Goal: Task Accomplishment & Management: Complete application form

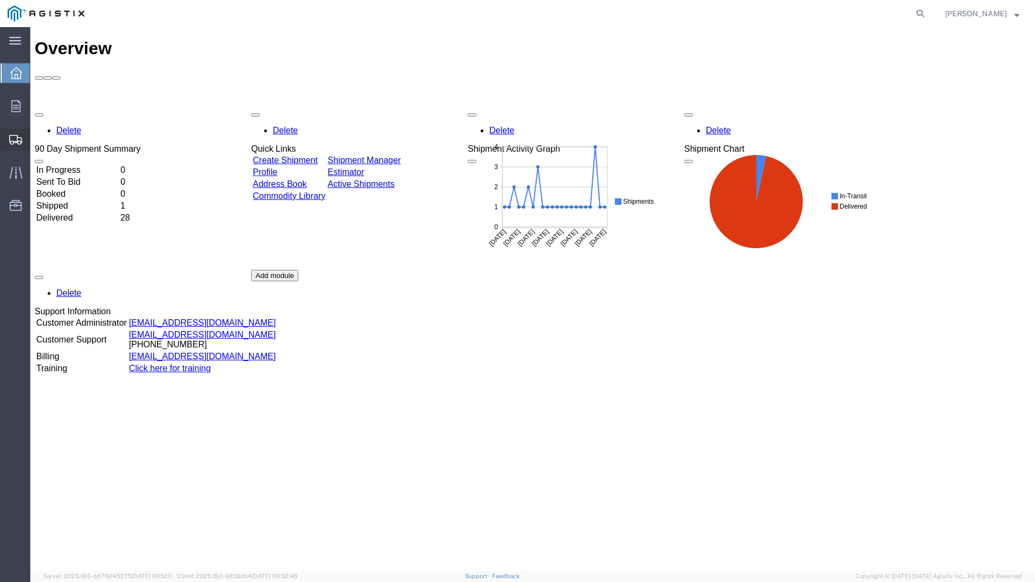
click at [0, 0] on span "Create Shipment" at bounding box center [0, 0] width 0 height 0
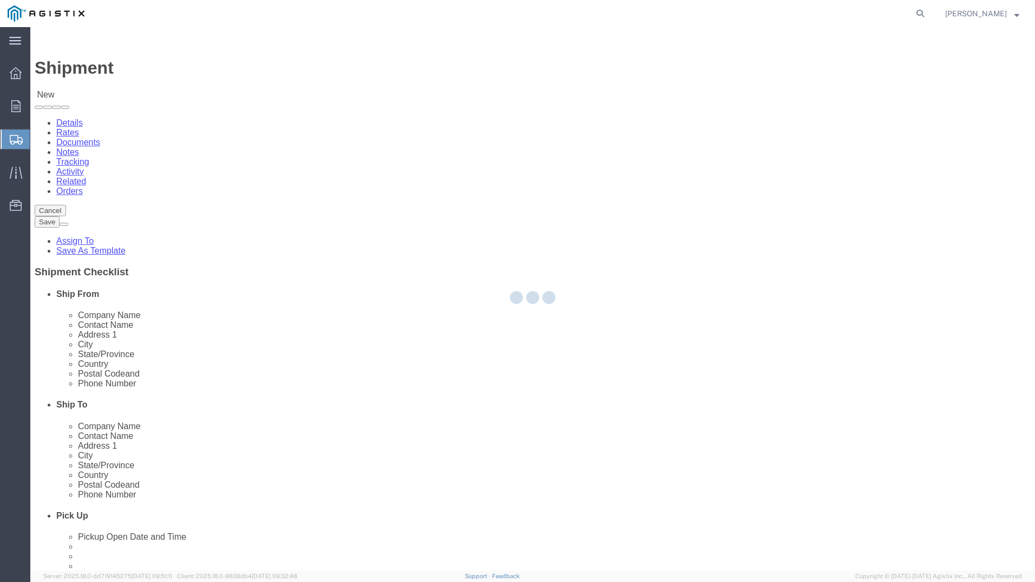
select select
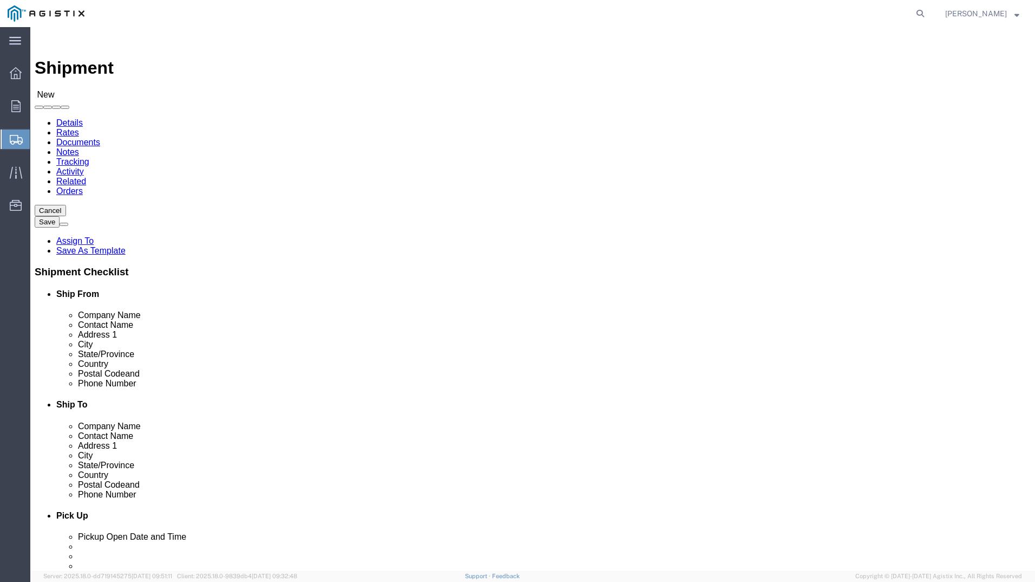
click select "Select PG&E [PERSON_NAME] USA Inc"
select select "9596"
click select "Select PG&E [PERSON_NAME] USA Inc"
select select
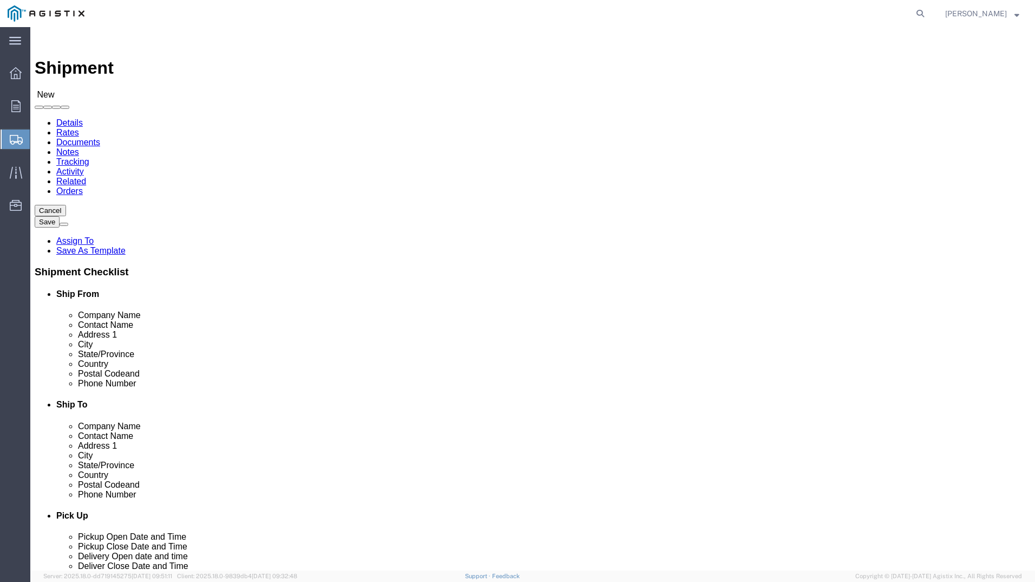
click select "Select"
select select "19745"
click select "Select All Others [GEOGRAPHIC_DATA] [GEOGRAPHIC_DATA] [GEOGRAPHIC_DATA] [GEOGRA…"
select select "MYPROFILE"
select select "WV"
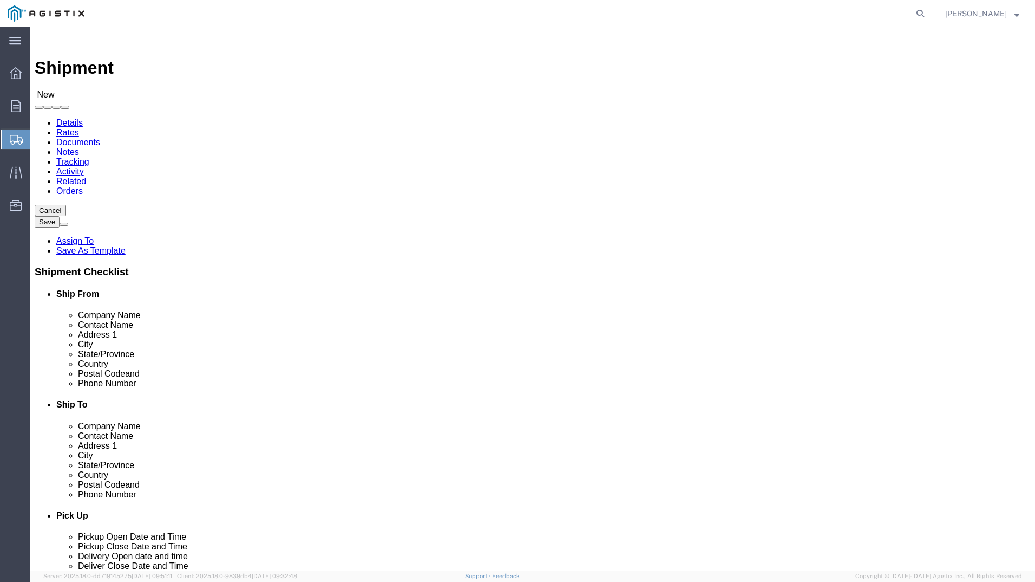
type input "fre"
select select "19745"
select select "CA"
click input "text"
type input "[PERSON_NAME]"
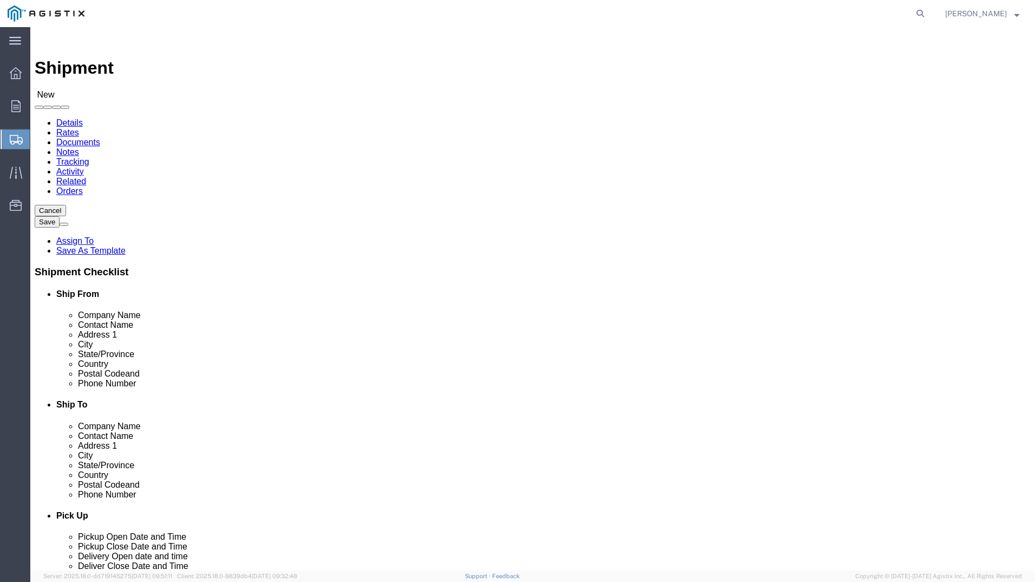
click input "text"
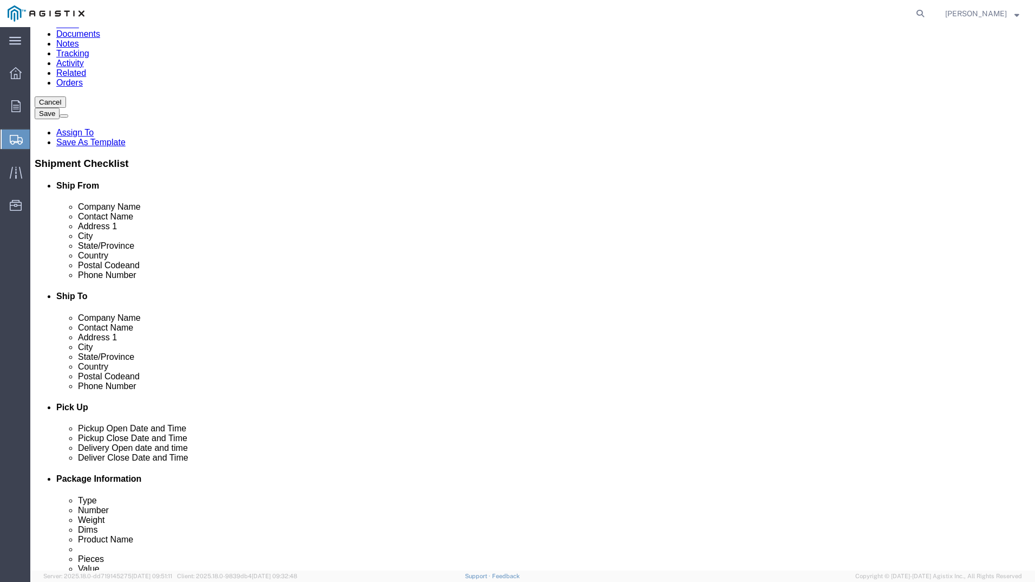
scroll to position [271, 0]
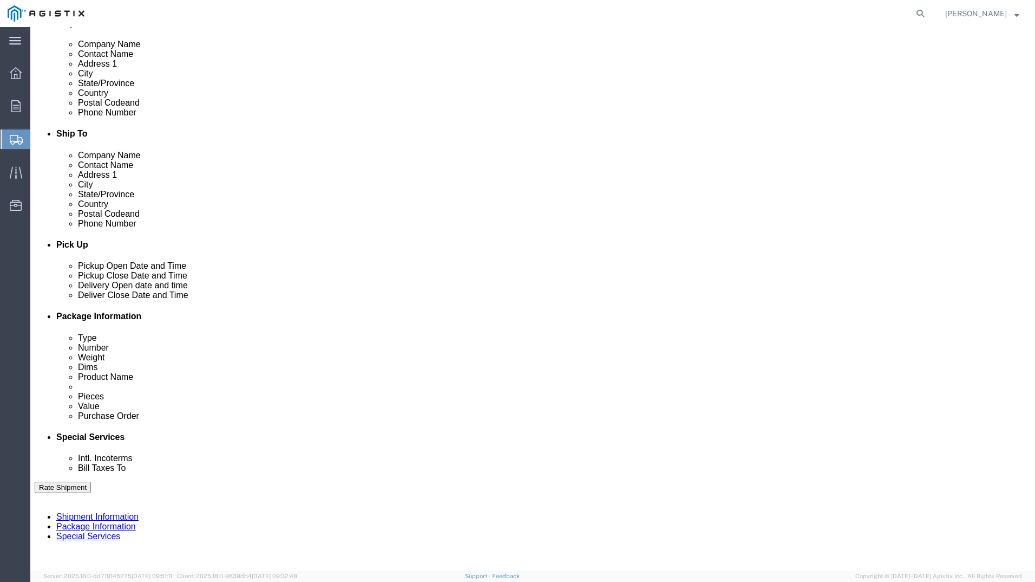
type input "4159109601"
click div "[DATE] 3:00 PM"
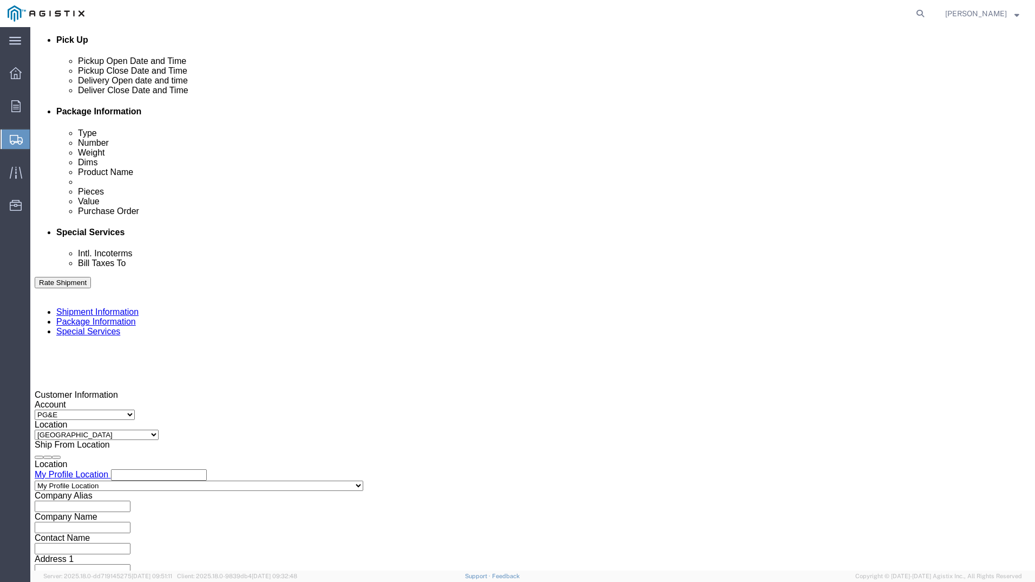
drag, startPoint x: 95, startPoint y: 370, endPoint x: 28, endPoint y: 372, distance: 67.2
click body "Shipment New Details Rates Documents Notes Tracking Activity Related Orders Can…"
drag, startPoint x: 105, startPoint y: 374, endPoint x: 60, endPoint y: 374, distance: 45.0
click div "3:00 PM"
type input "8:00 AM"
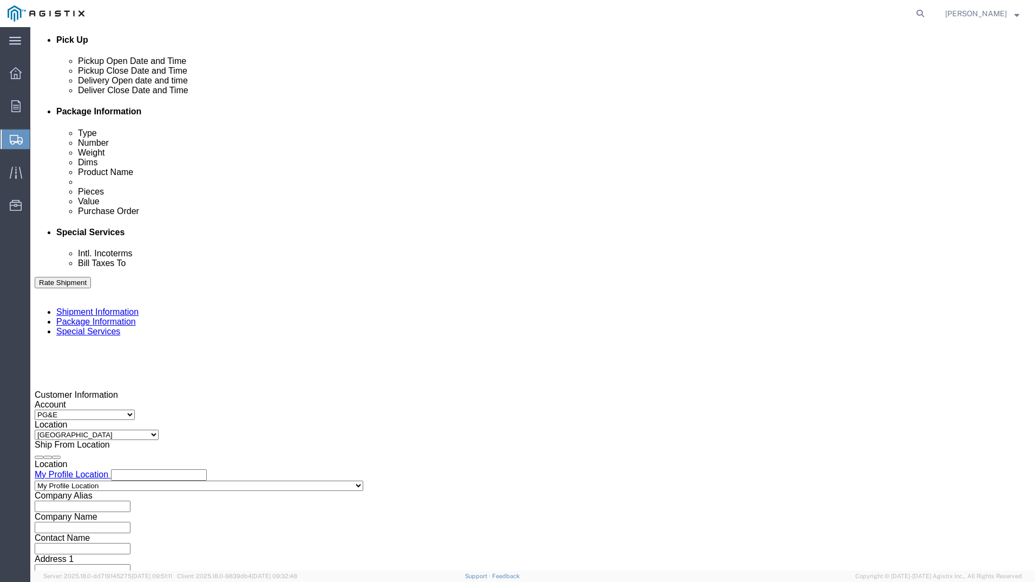
click button "Apply"
click div "[DATE] 9:00 AM"
drag, startPoint x: 256, startPoint y: 374, endPoint x: 238, endPoint y: 371, distance: 17.6
click input "9:00 AM"
click button "Apply"
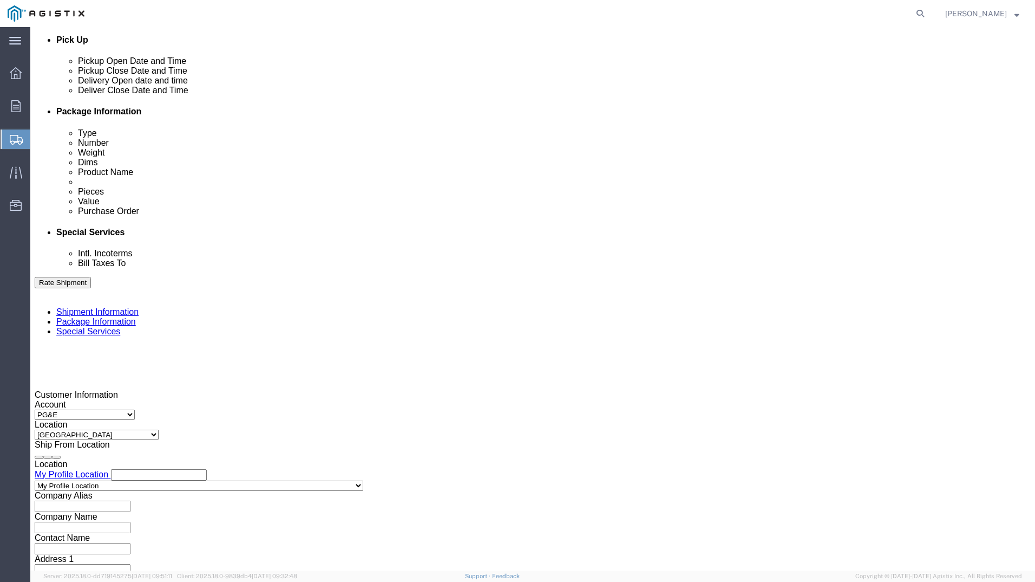
click div "Pickup Start Date Pickup Start Time Pickup Open Date and Time [DATE] 8:00 AM Pi…"
click div "[DATE] 9:00 AM"
drag, startPoint x: 279, startPoint y: 369, endPoint x: 197, endPoint y: 366, distance: 82.9
click body "Shipment New Details Rates Documents Notes Tracking Activity Related Orders Can…"
click icon
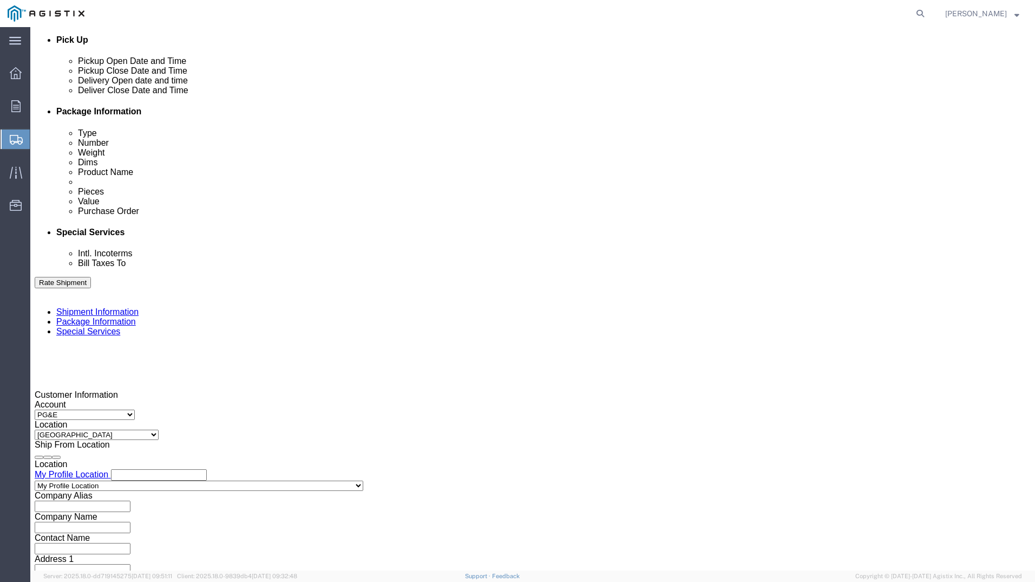
click icon
drag, startPoint x: 277, startPoint y: 374, endPoint x: 186, endPoint y: 378, distance: 90.5
click body "Shipment New Details Rates Documents Notes Tracking Activity Related Orders Can…"
drag, startPoint x: 260, startPoint y: 373, endPoint x: 236, endPoint y: 373, distance: 24.9
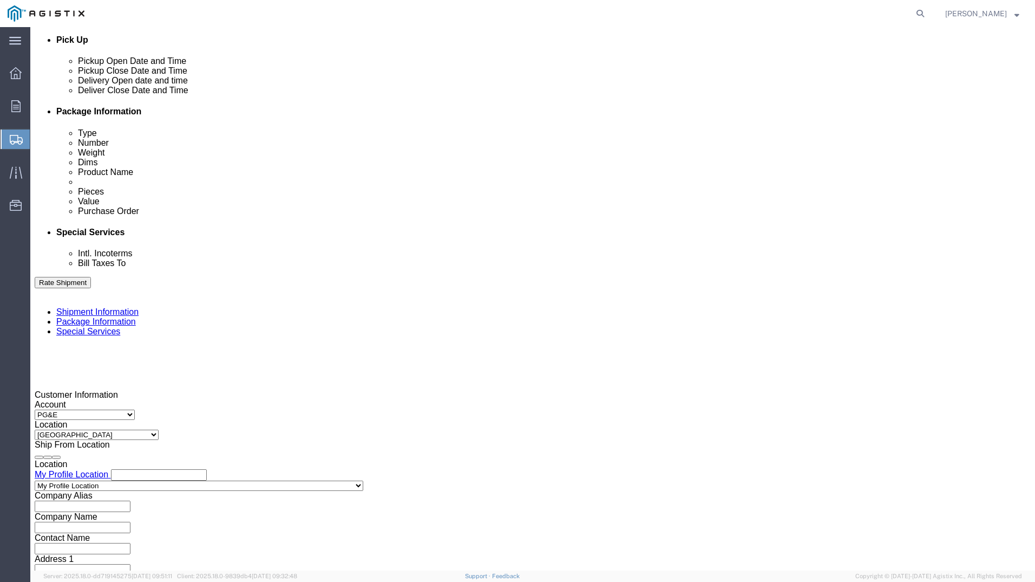
click div "12:33 AM"
drag, startPoint x: 276, startPoint y: 374, endPoint x: 262, endPoint y: 375, distance: 13.6
click input "0330 AM"
type input "033pmAM"
click button "Apply"
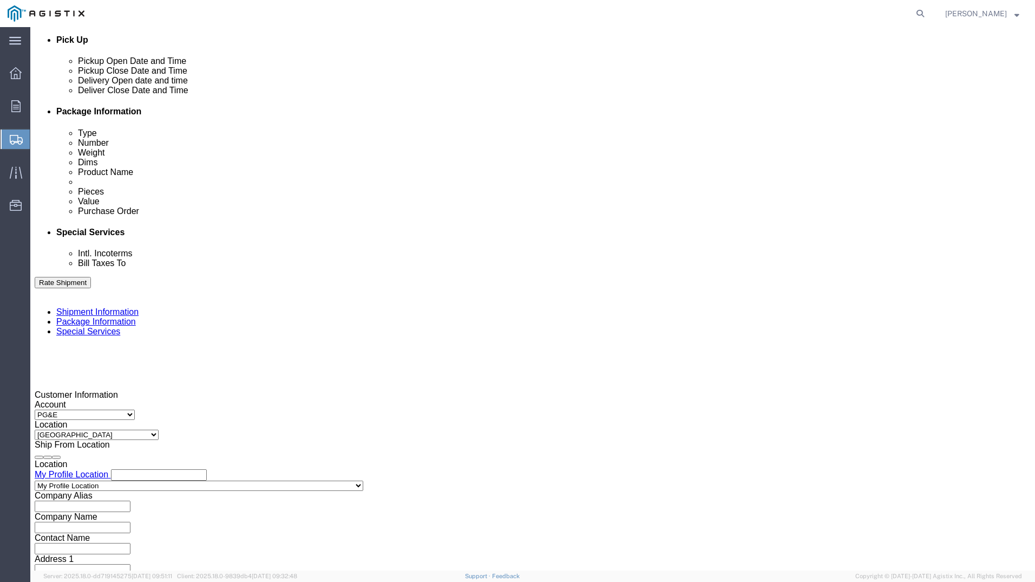
click div "[DATE] 9:00 AM"
type input "3:30 PM"
click button "Apply"
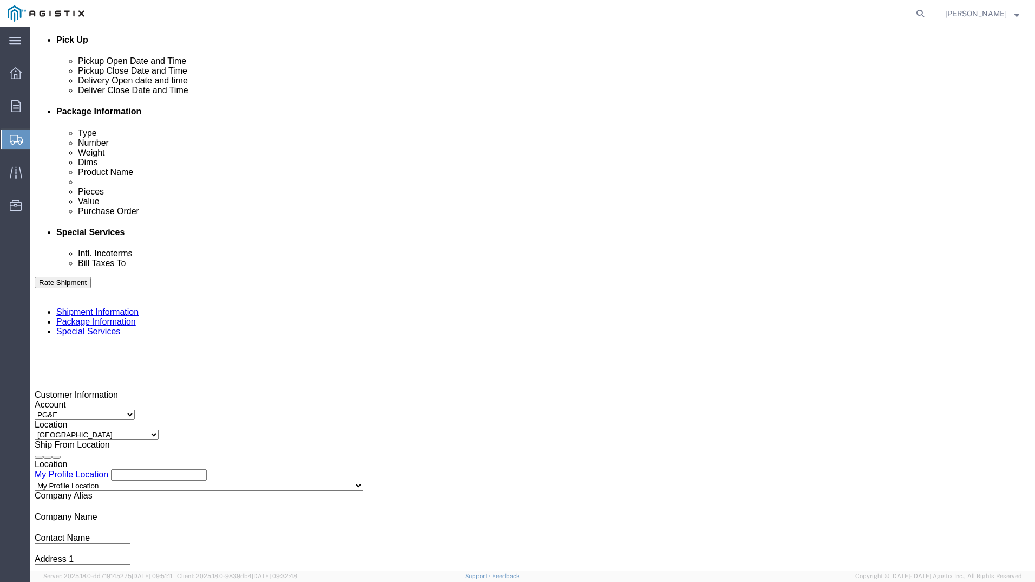
click div
click button "Apply"
click div
click button "Apply"
click input "text"
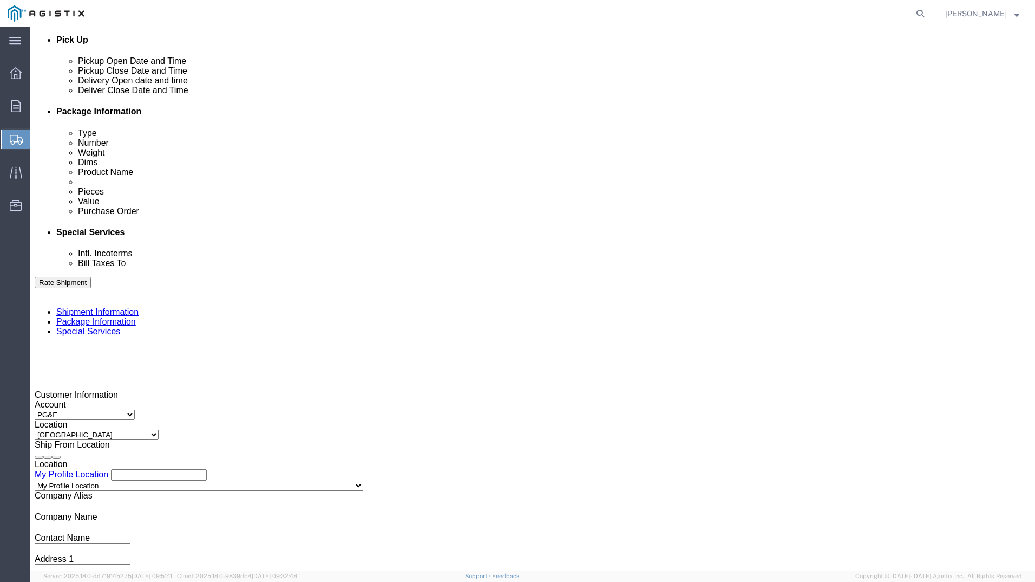
type input "3501407754"
click select "Select Account Type Activity ID Airline Appointment Number ASN Batch Request # …"
click div "References Add reference"
click button "Continue"
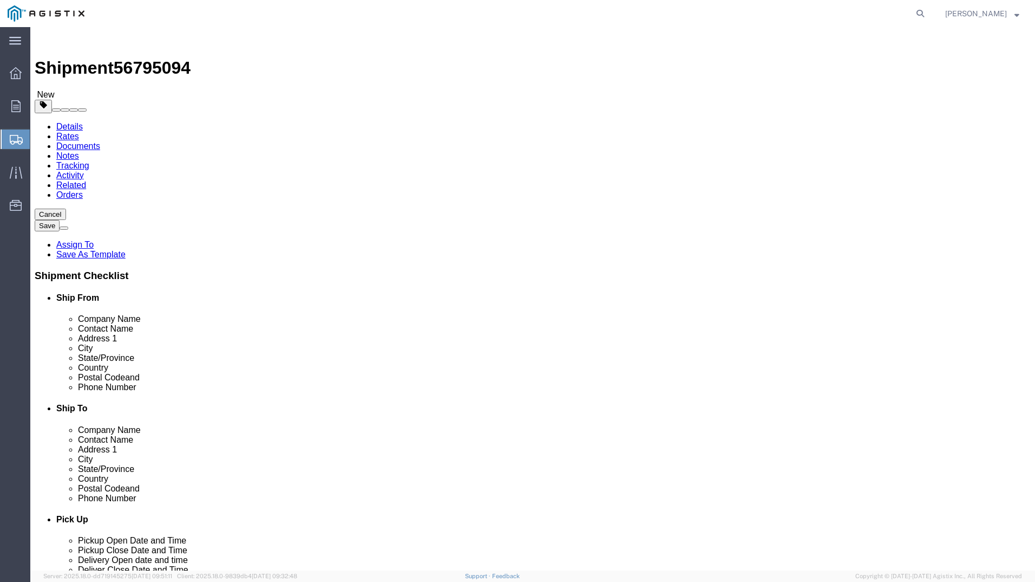
click select "Select Bulk Bundle(s) Cardboard Box(es) Carton(s) Crate(s) Drum(s) (Fiberboard)…"
select select "YRPK"
click select "Select Bulk Bundle(s) Cardboard Box(es) Carton(s) Crate(s) Drum(s) (Fiberboard)…"
drag, startPoint x: 162, startPoint y: 206, endPoint x: 123, endPoint y: 206, distance: 38.5
click div "Number 1"
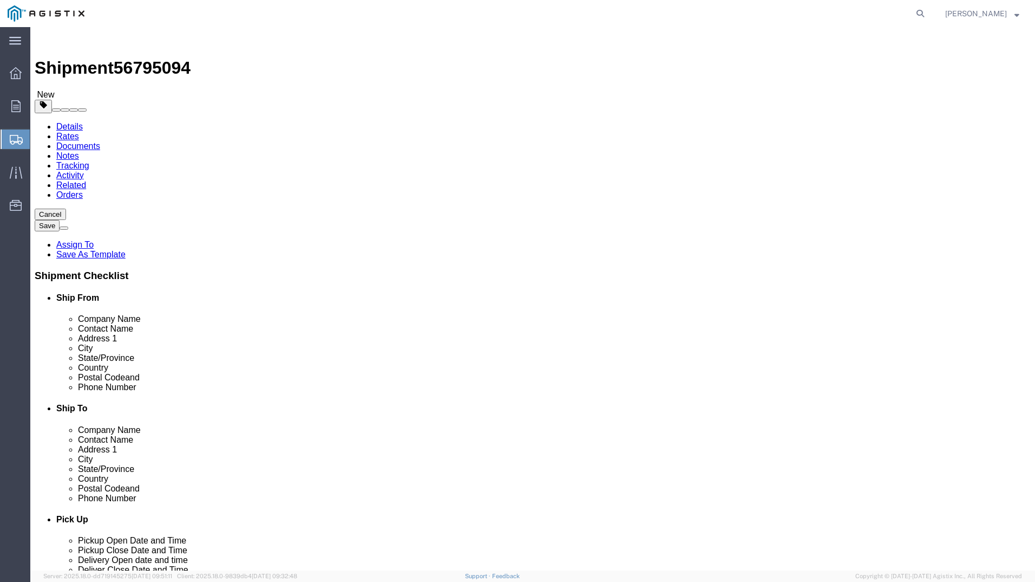
type input "8"
drag, startPoint x: 168, startPoint y: 231, endPoint x: 136, endPoint y: 229, distance: 31.5
click div "Dimensions Length x Width x Height Select cm ft in"
type input "26"
drag, startPoint x: 229, startPoint y: 227, endPoint x: 184, endPoint y: 223, distance: 45.2
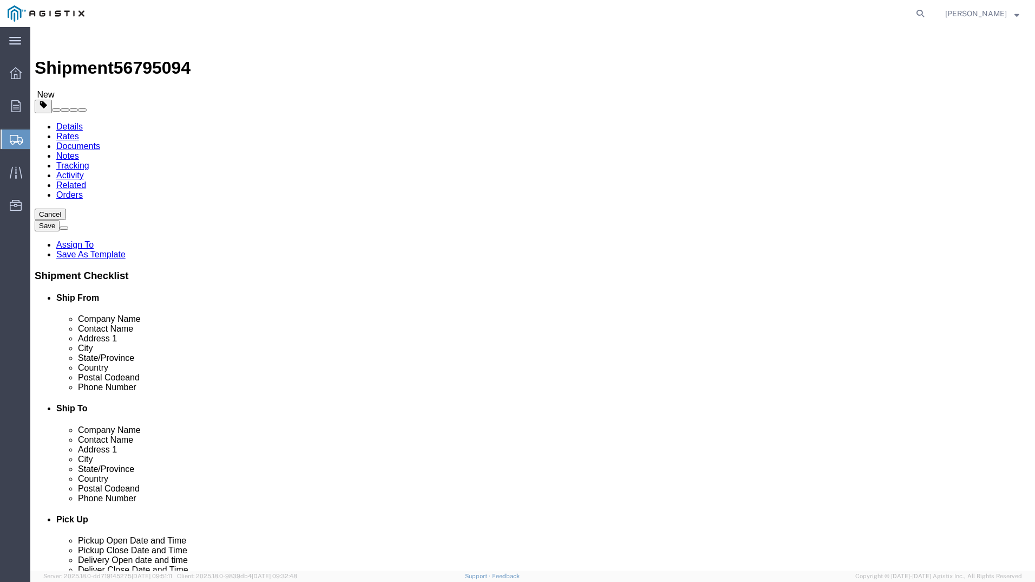
click div "Length 26 x Width x Height Select cm ft in"
type input "26"
drag, startPoint x: 268, startPoint y: 230, endPoint x: 240, endPoint y: 228, distance: 28.2
click div "Length 26 x Width 26 x Height Select cm ft in"
type input "35"
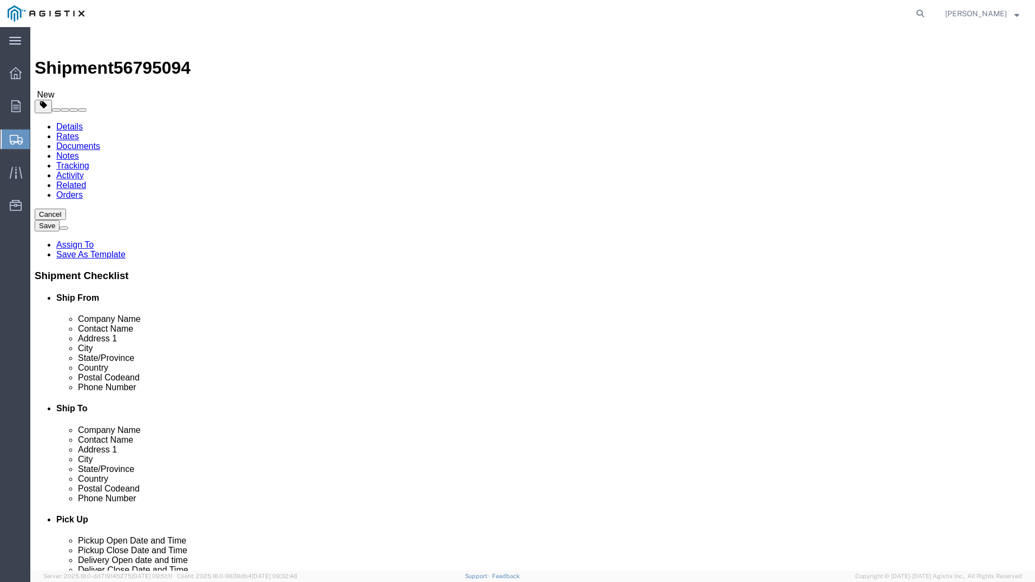
drag, startPoint x: 179, startPoint y: 246, endPoint x: 70, endPoint y: 237, distance: 109.2
click div "Package Type Select Bulk Bundle(s) Cardboard Box(es) Carton(s) Crate(s) Drum(s)…"
type input "891"
click link "Add Content"
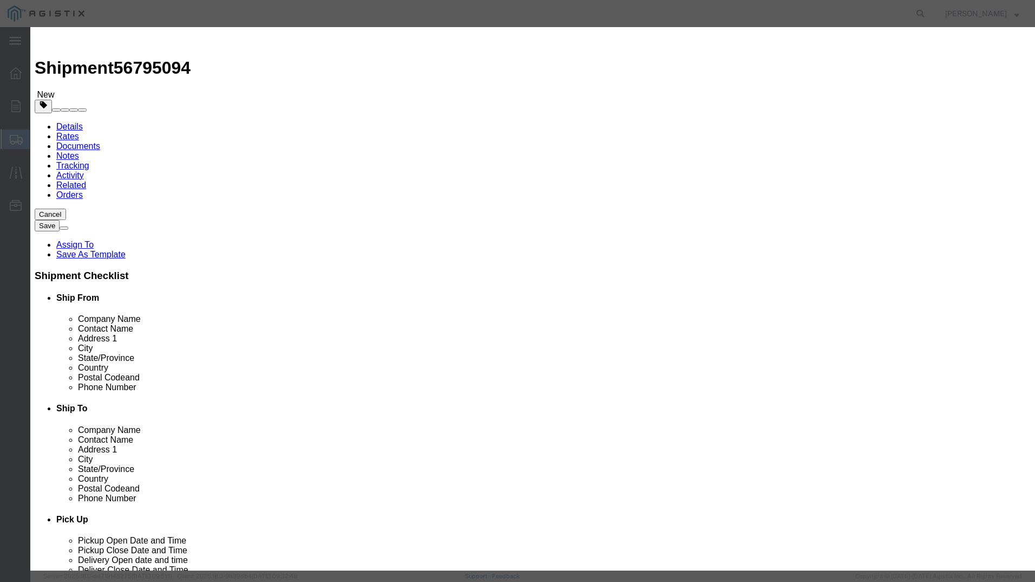
click input "text"
type input "m640125"
click td "Name: MONITOR [PERSON_NAME] 2" - 7" WC"
select select
select select "USD"
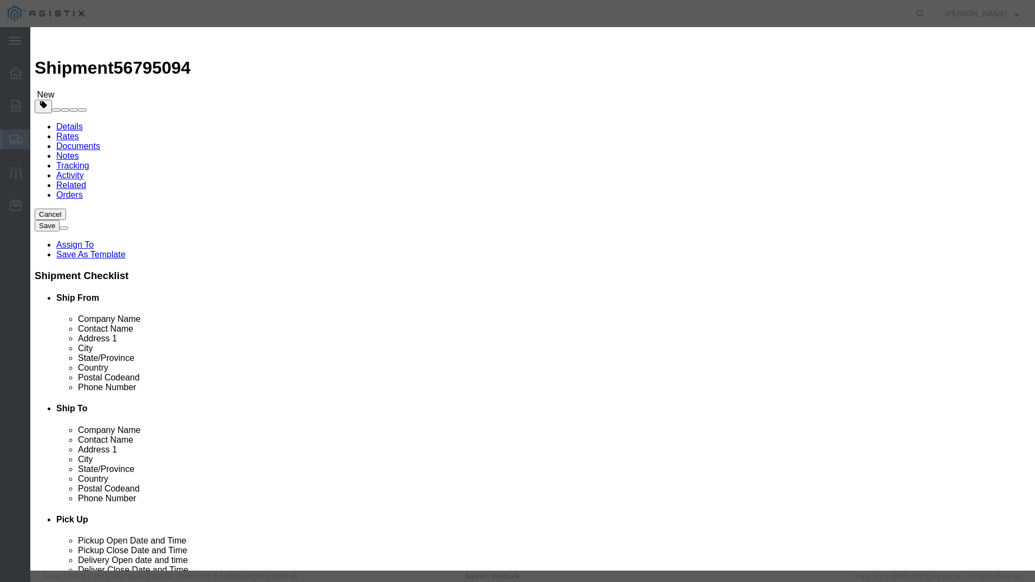
type input "MONITOR [PERSON_NAME] 2" - 7" WC"
type input "M640125"
type input "MONITOR [PERSON_NAME] 2" - 7" WC"
click input "text"
type input "2"
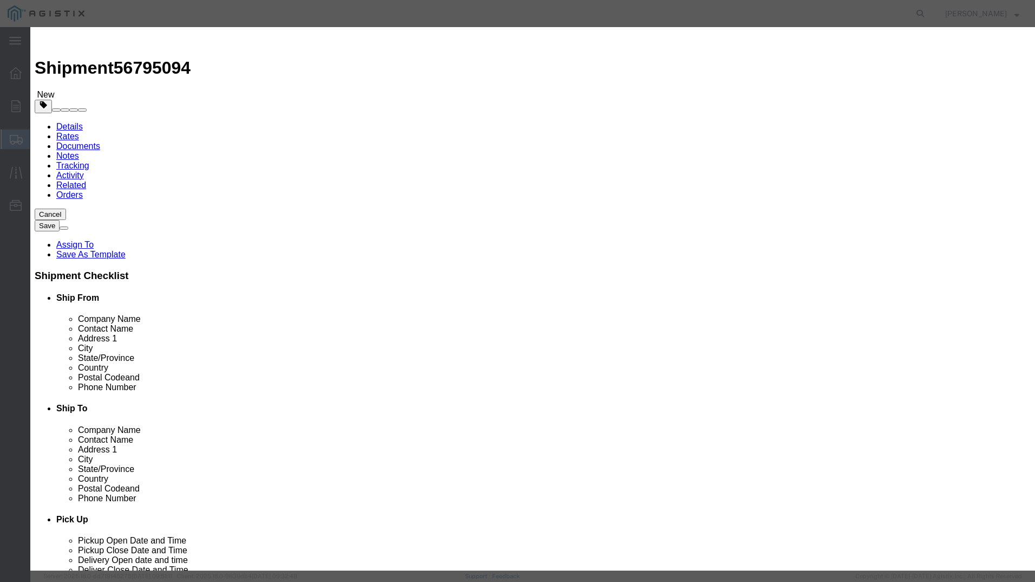
click input "text"
type input "6000"
click select "Select 50 55 60 65 70 85 92.5 100 125 175 250 300 400"
select select "70"
click select "Select 50 55 60 65 70 85 92.5 100 125 175 250 300 400"
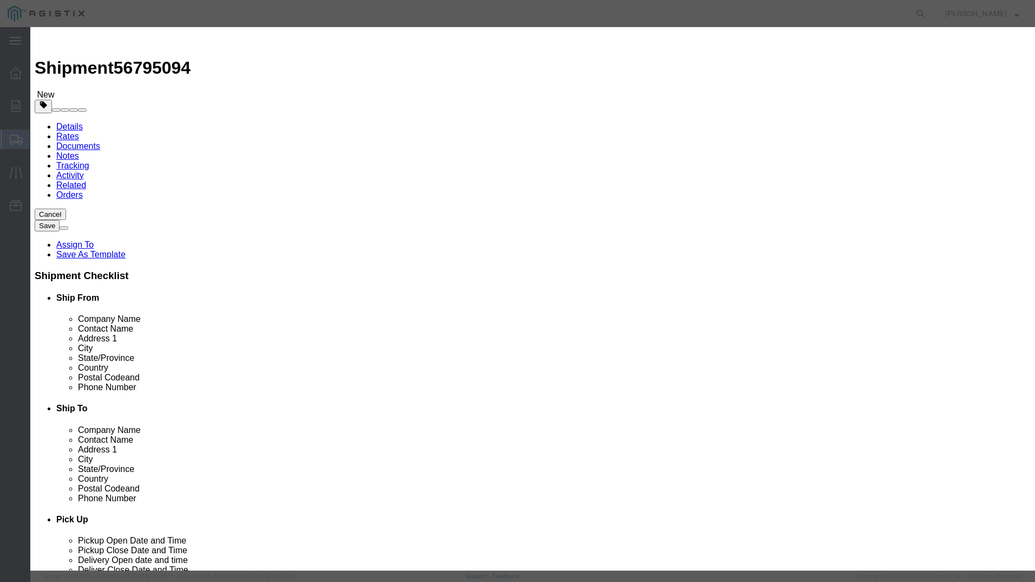
click button "Save & Add Another"
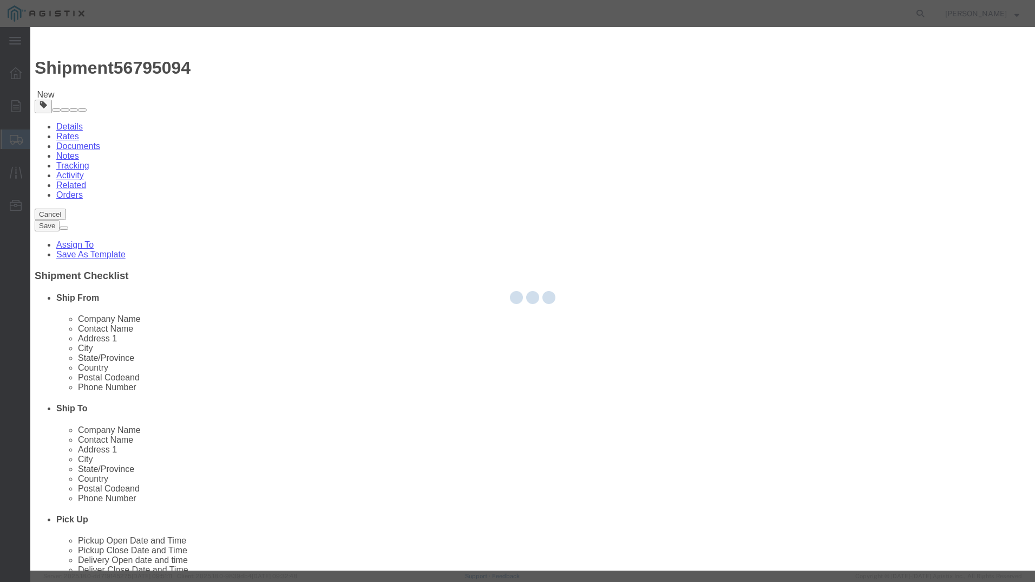
select select "EA"
select select
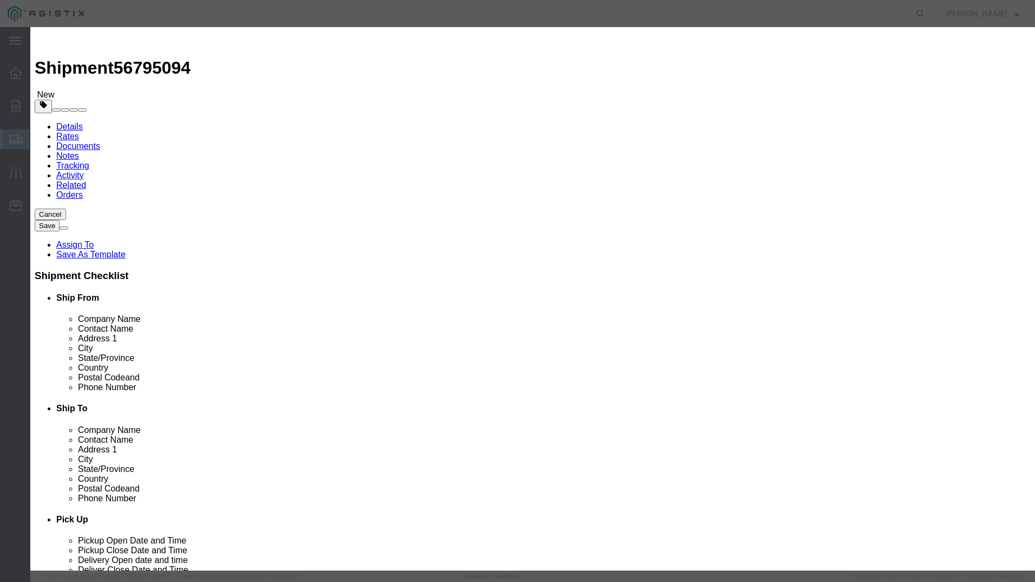
select select "USD"
click input "text"
type input "m650602"
click td "Model:"
select select
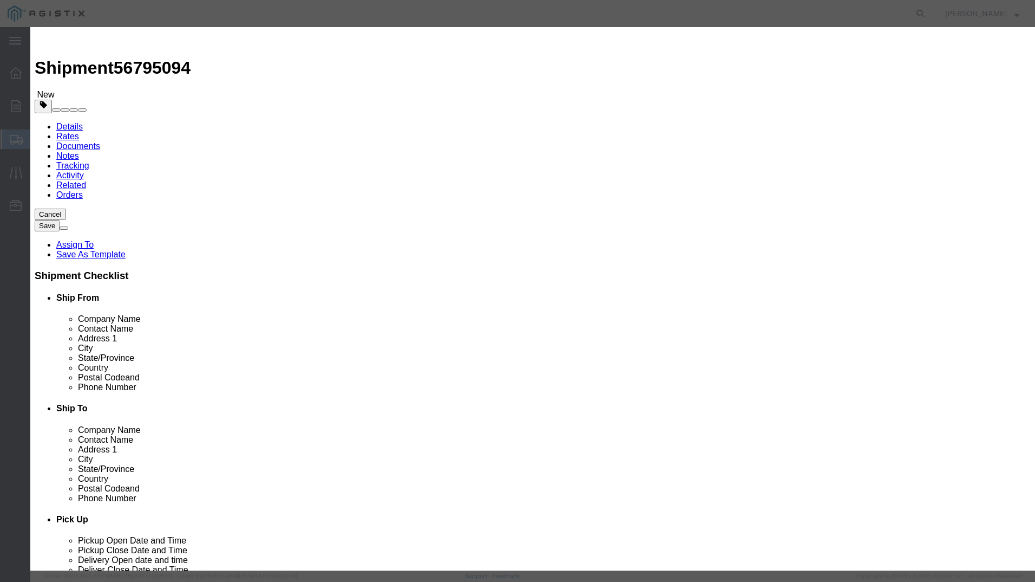
type input "REGULATOR [PERSON_NAME] 2" - 7" WC"
type input "M650602"
type input "REGULATOR [PERSON_NAME] 2" - 7" WC"
click input "text"
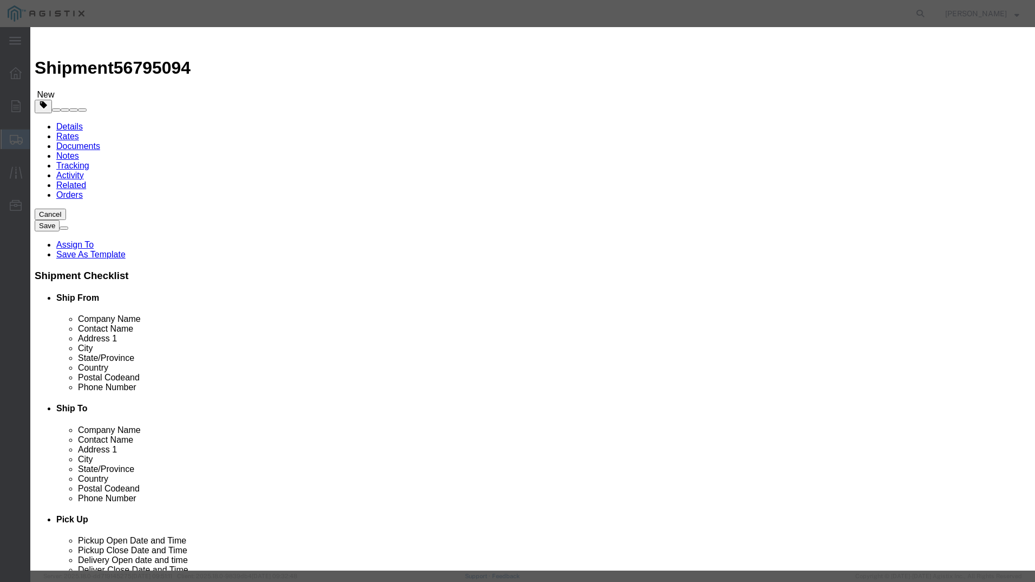
type input "1"
click input "text"
type input "3000"
click select "Select 50 55 60 65 70 85 92.5 100 125 175 250 300 400"
select select "70"
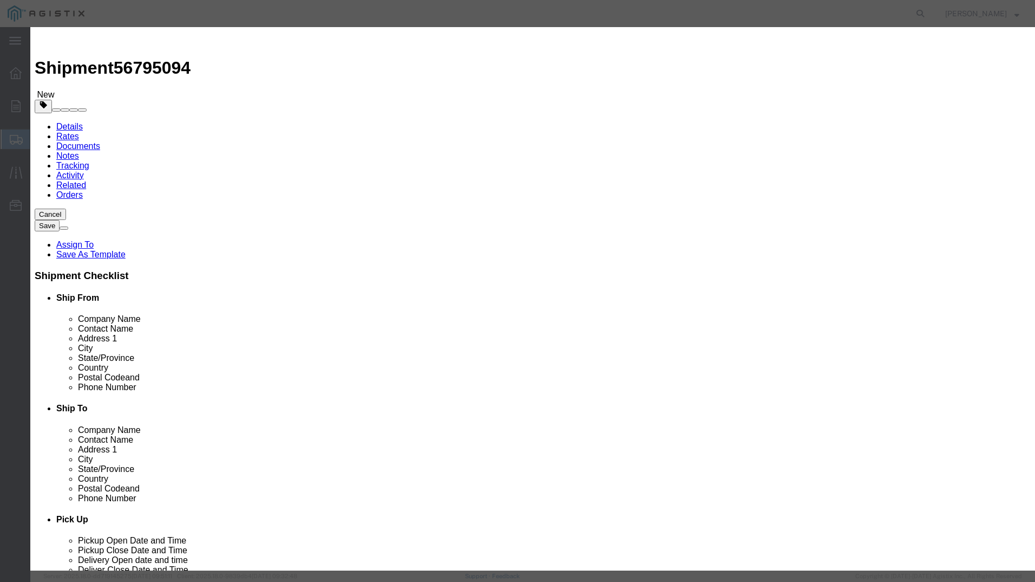
click select "Select 50 55 60 65 70 85 92.5 100 125 175 250 300 400"
click button "Save & Add Another"
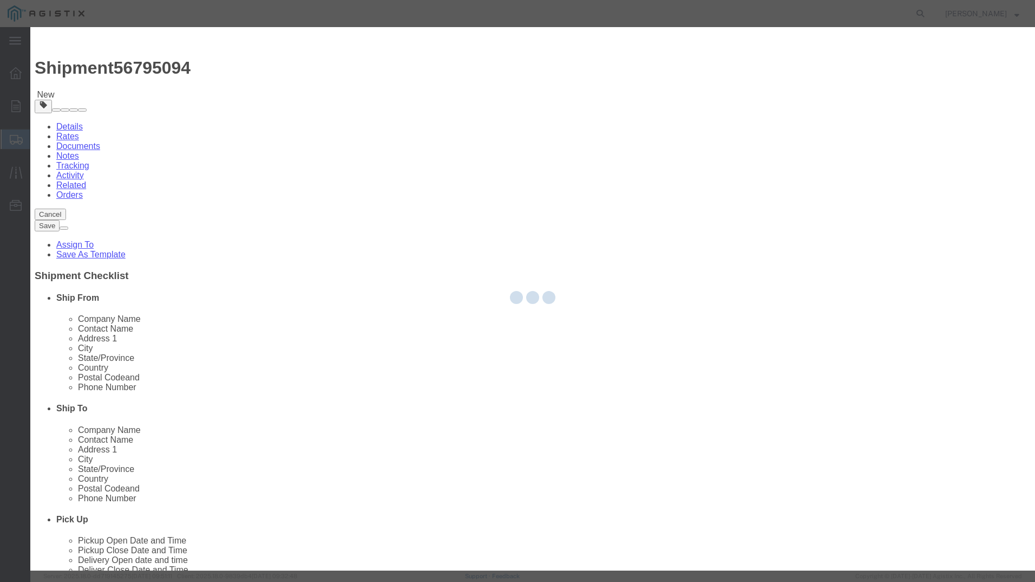
select select "EA"
select select
select select "USD"
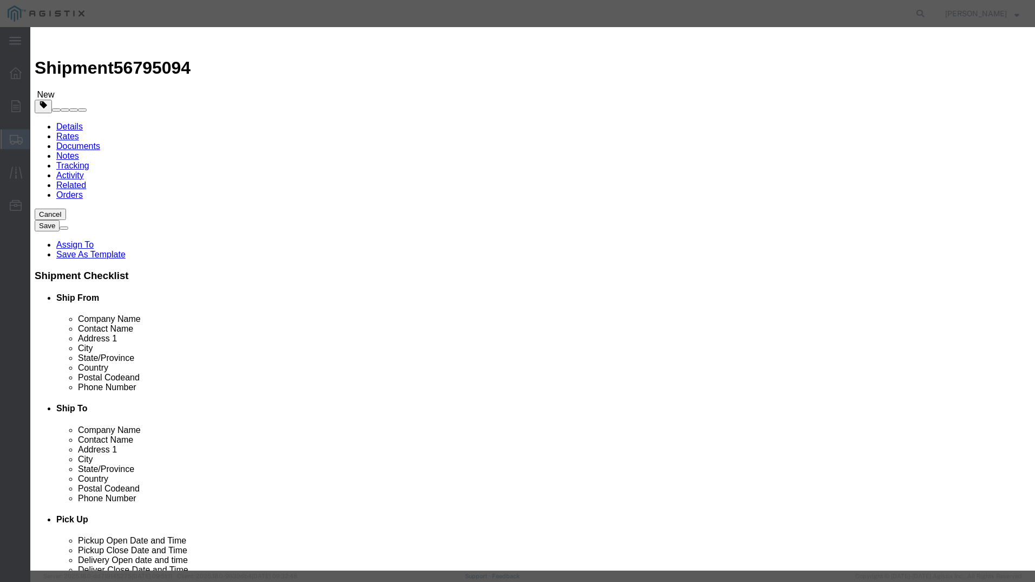
click input "text"
type input "m650603"
click td "Name: REGULATOR [PERSON_NAME] 2" - 2 PSIG"
select select
type input "REGULATOR [PERSON_NAME] 2" - 2 PSIG"
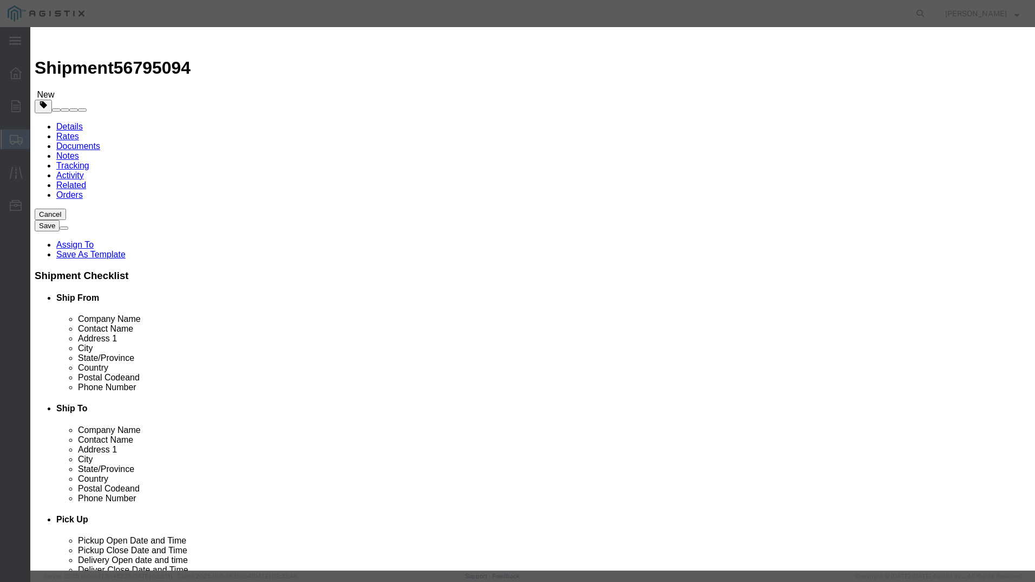
type input "M650603"
type input "REGULATOR [PERSON_NAME] 2" - 2 PSIG"
click input "text"
type input "5"
click input "text"
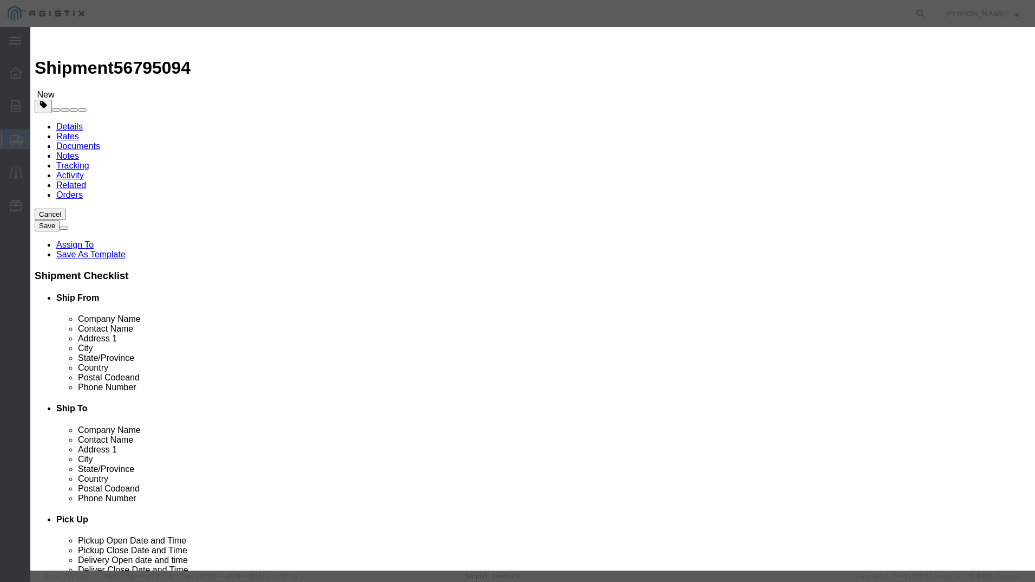
type input "13500"
click select "Select 50 55 60 65 70 85 92.5 100 125 175 250 300 400"
select select "70"
click select "Select 50 55 60 65 70 85 92.5 100 125 175 250 300 400"
click button "Save & Close"
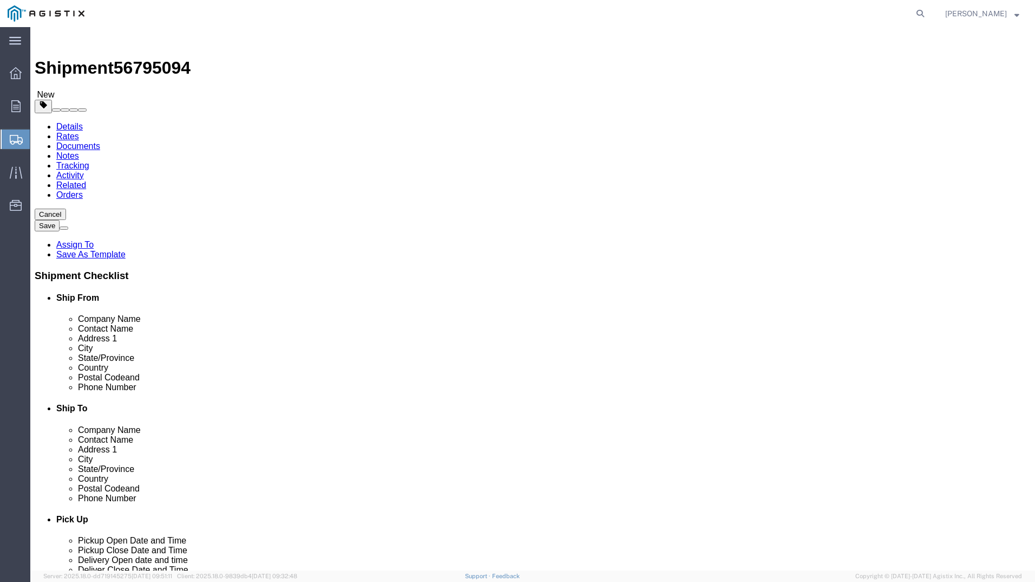
click link "Add Package"
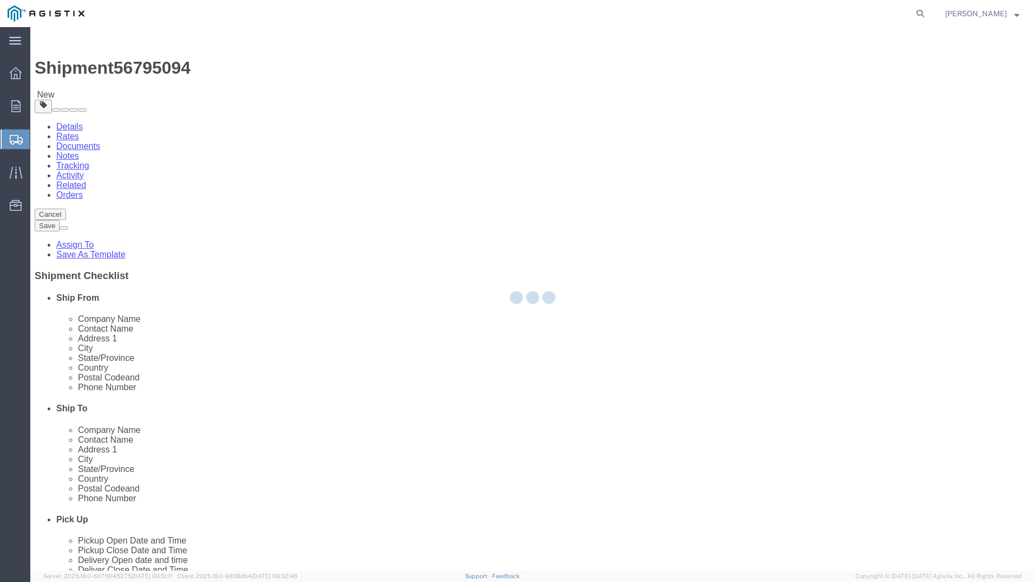
select select "CBOX"
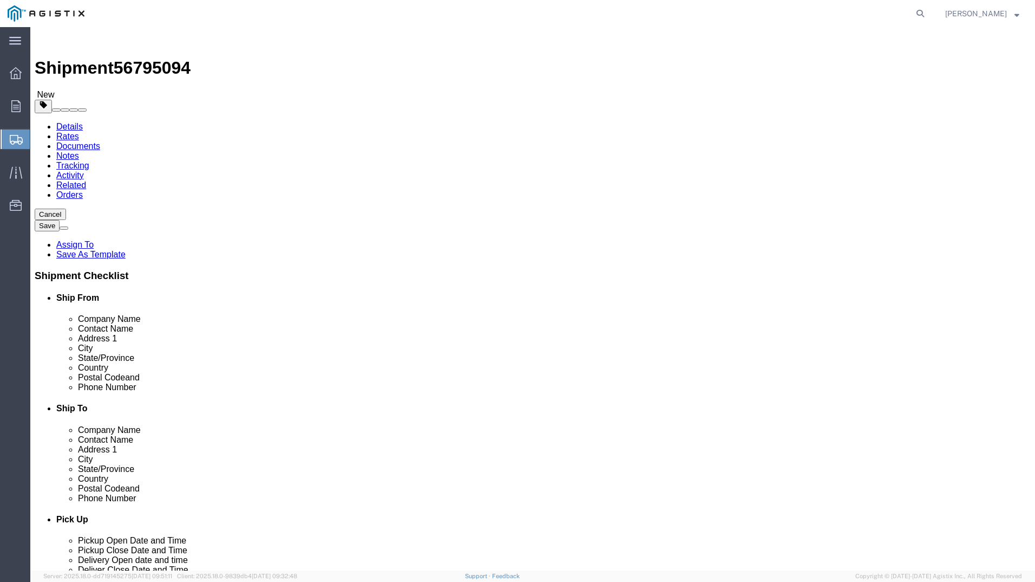
click span "button"
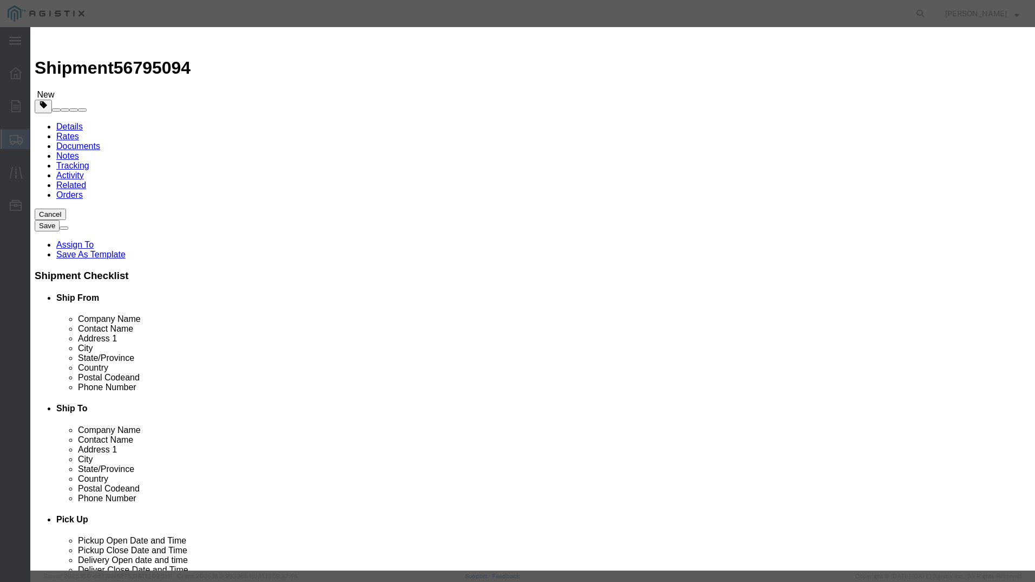
click button "Yes"
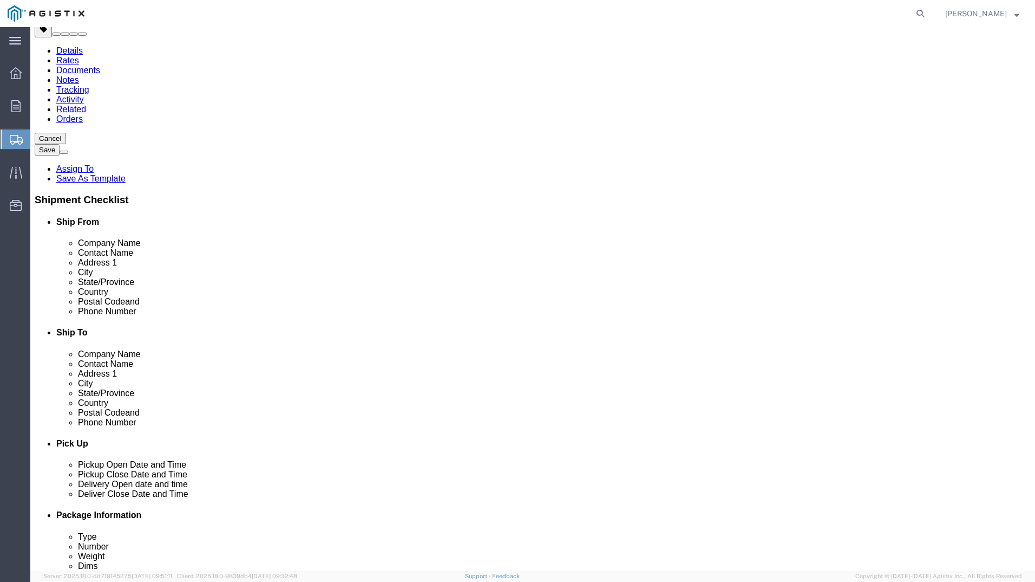
scroll to position [78, 0]
click button "Continue"
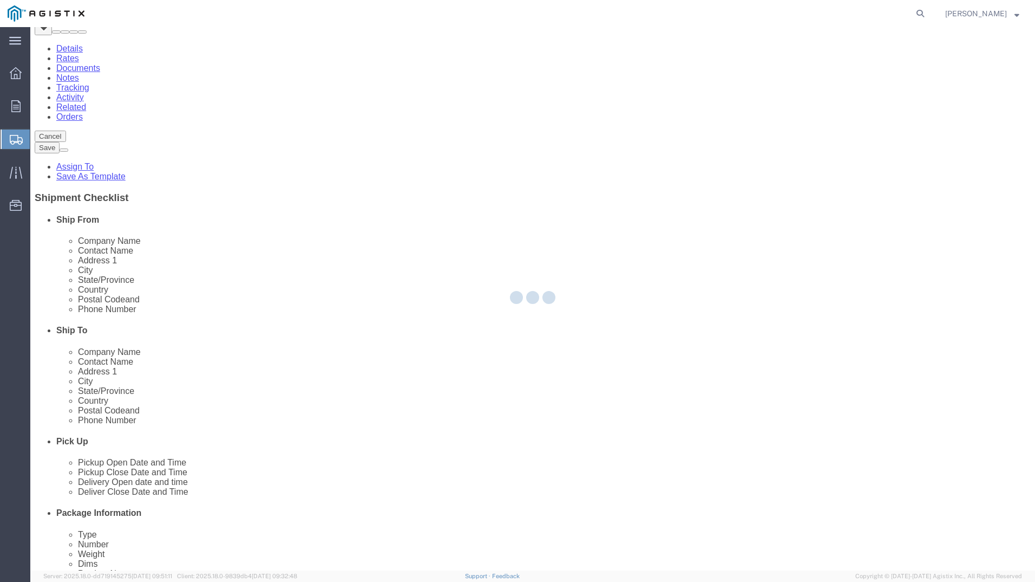
scroll to position [0, 0]
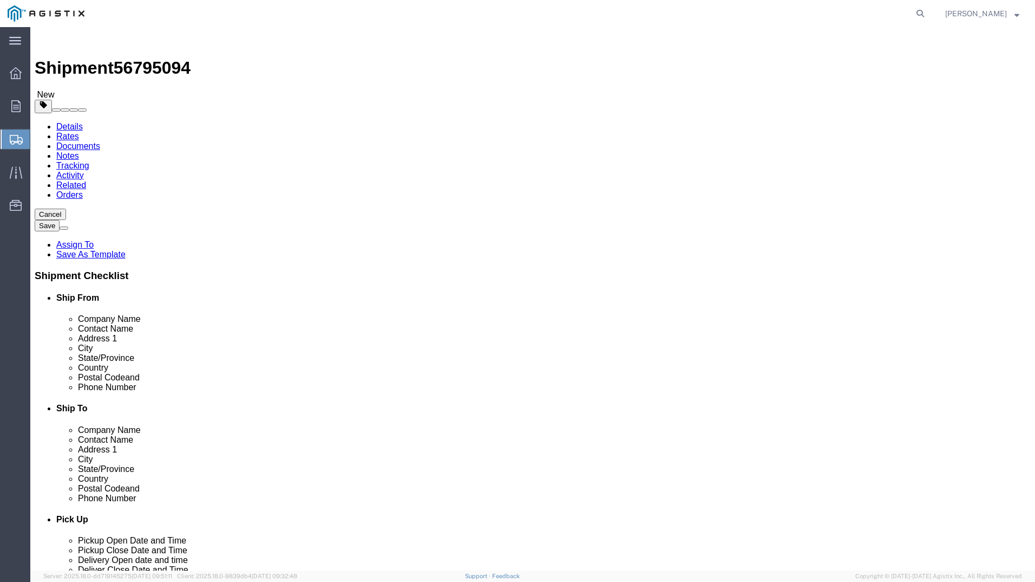
click select "Select 1 Day 2 Day 3-5 Day Economy 5+ Day"
select select "3-5 Day Economy"
click select "Select 1 Day 2 Day 3-5 Day Economy 5+ Day"
click select "Select ATA DTA DTD"
select select "DTD"
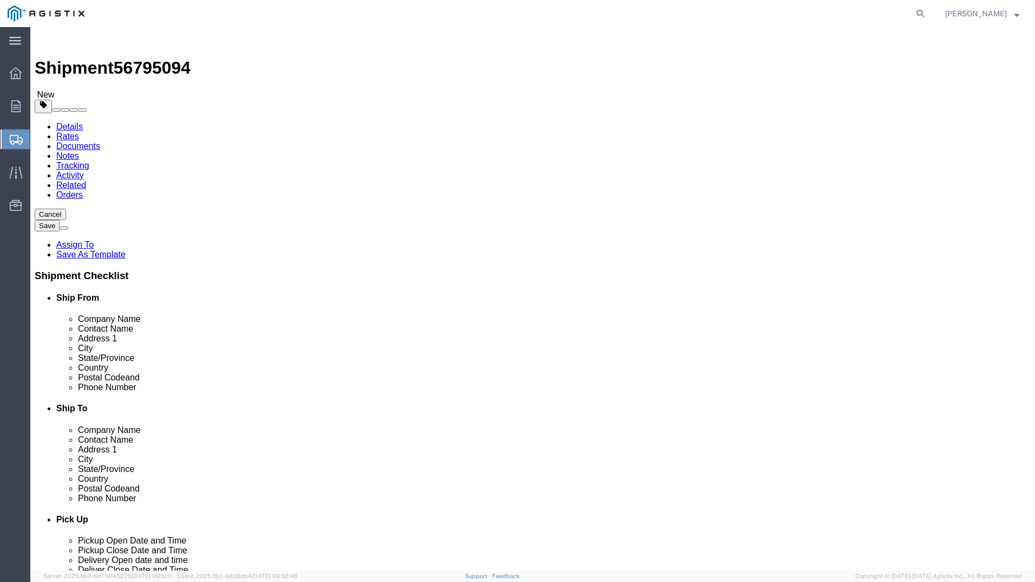
click select "Select ATA DTA DTD"
click select "Select Recipient Account Sender/Shipper Third Party Account"
select select "RCPN"
click select "Select Recipient Account Sender/Shipper Third Party Account"
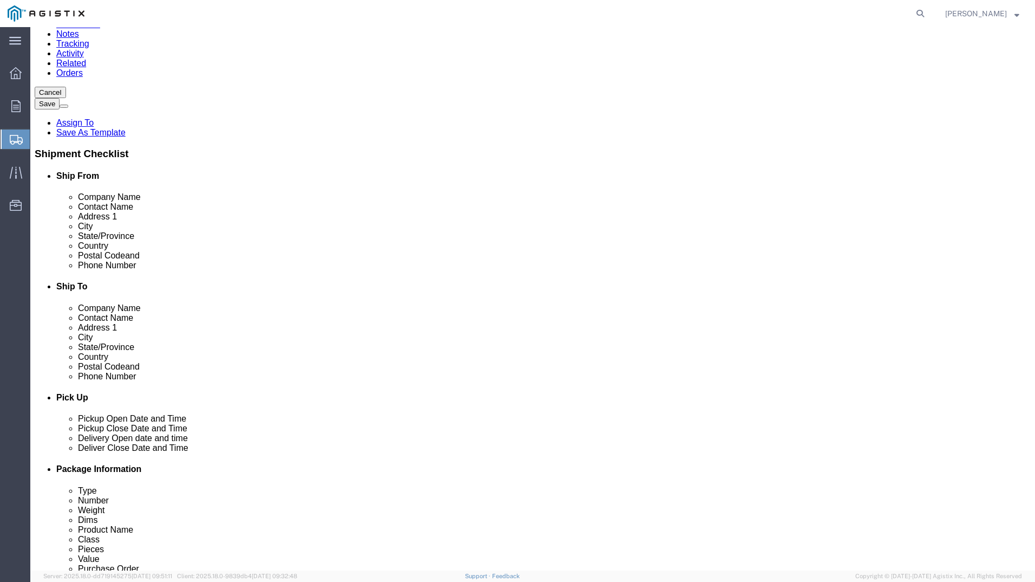
scroll to position [126, 0]
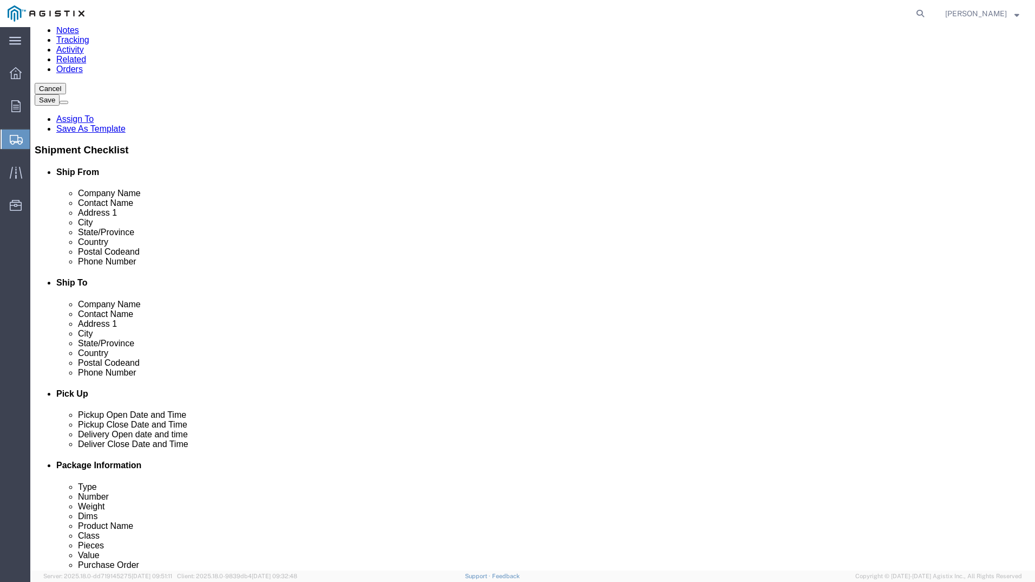
click button "Rate Shipment"
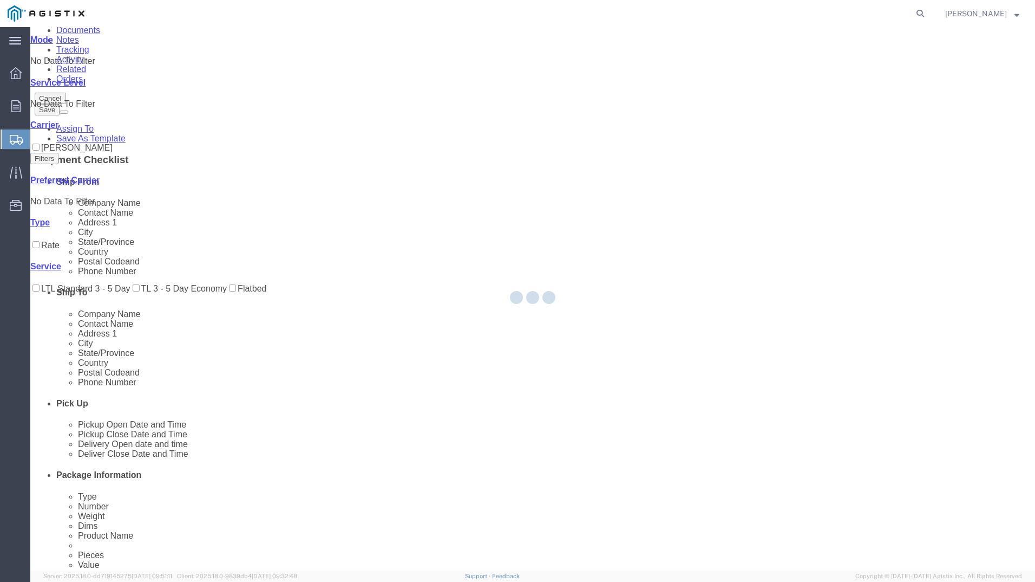
scroll to position [0, 0]
